Goal: Task Accomplishment & Management: Manage account settings

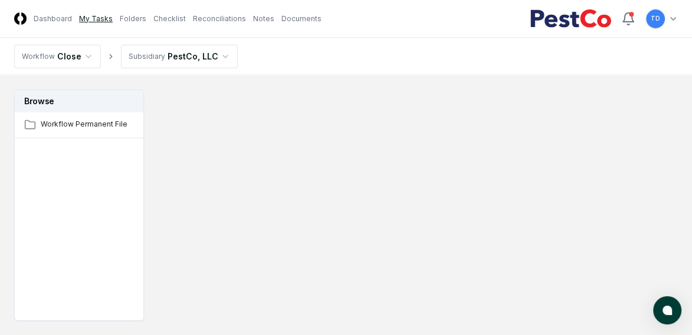
click at [84, 19] on link "My Tasks" at bounding box center [96, 19] width 34 height 11
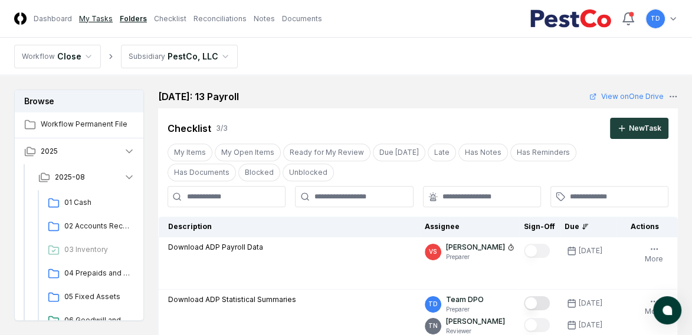
click at [87, 22] on link "My Tasks" at bounding box center [96, 19] width 34 height 11
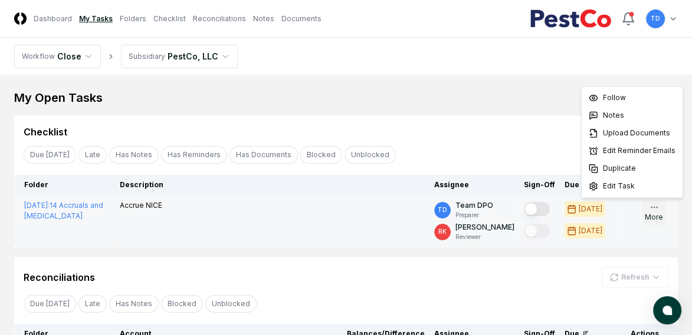
click at [562, 212] on icon "button" at bounding box center [653, 207] width 9 height 9
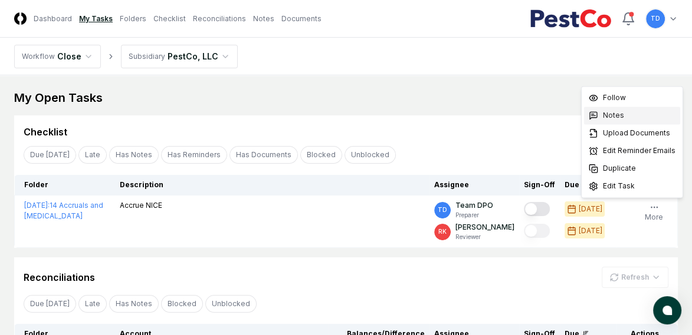
click at [562, 113] on div "Notes" at bounding box center [632, 116] width 96 height 18
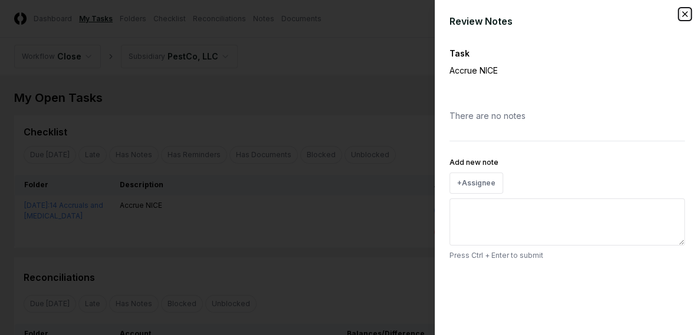
click at [562, 14] on icon "button" at bounding box center [684, 14] width 5 height 5
